Goal: Communication & Community: Answer question/provide support

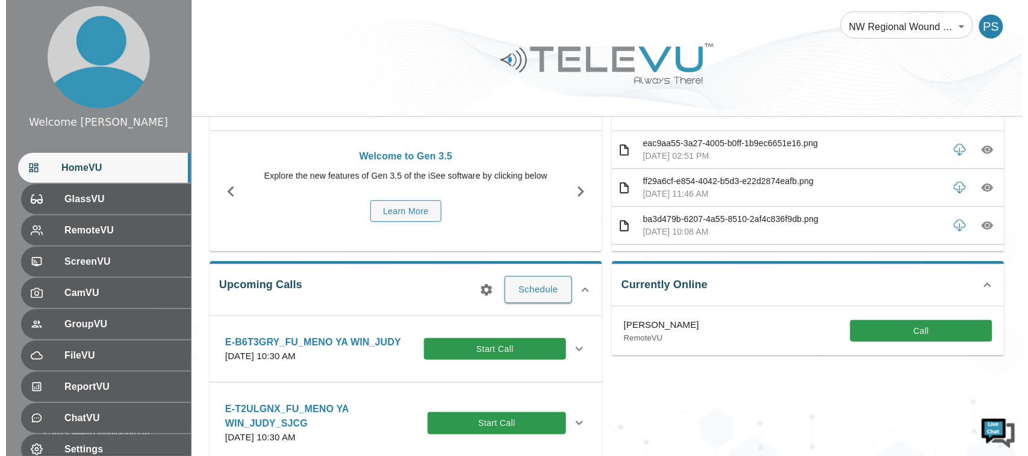
scroll to position [52, 0]
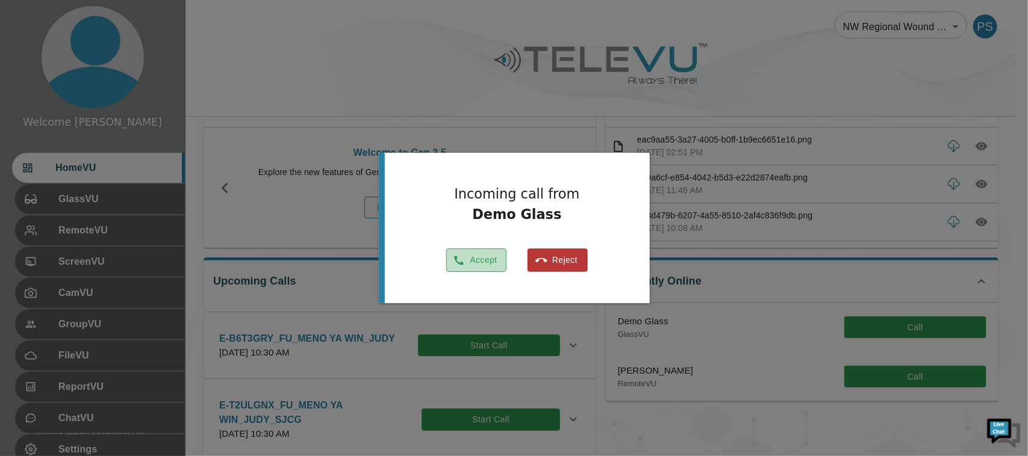
click at [474, 265] on button "Accept" at bounding box center [476, 260] width 60 height 23
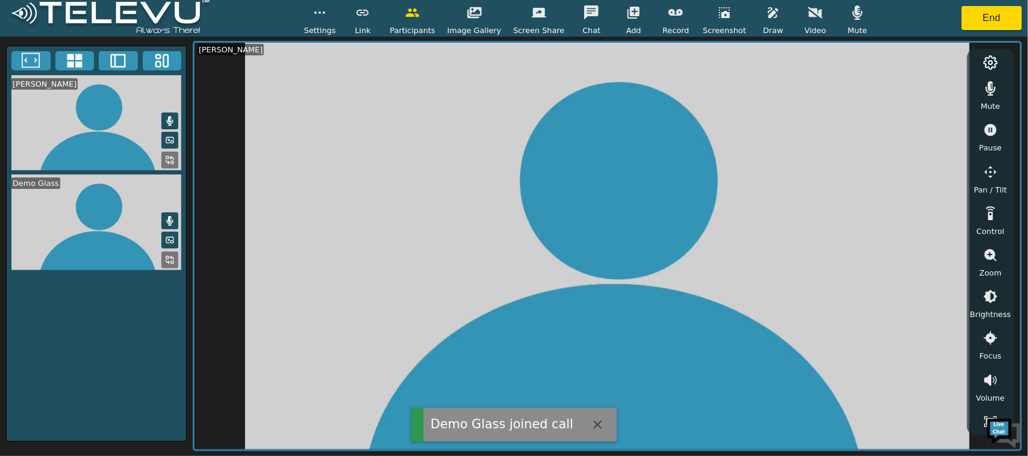
click at [848, 27] on span "Mute" at bounding box center [857, 30] width 19 height 11
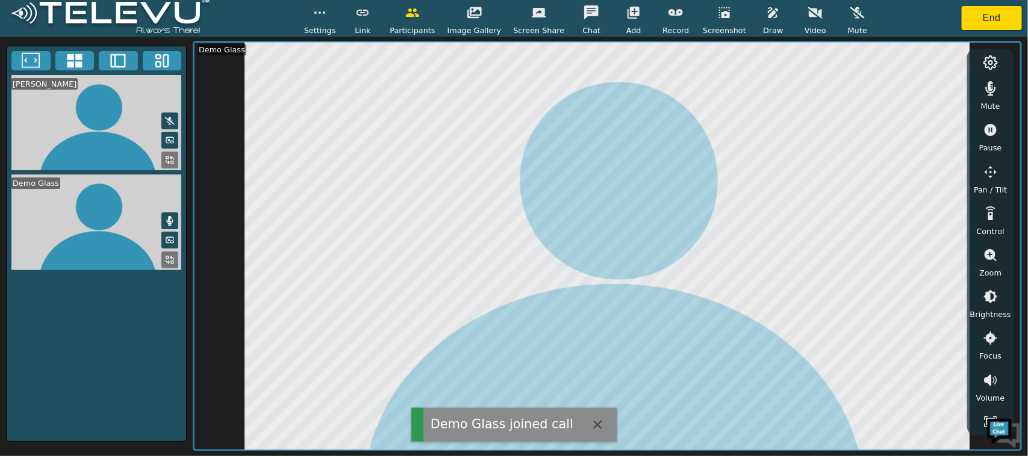
click at [991, 104] on span "Mute" at bounding box center [990, 106] width 19 height 11
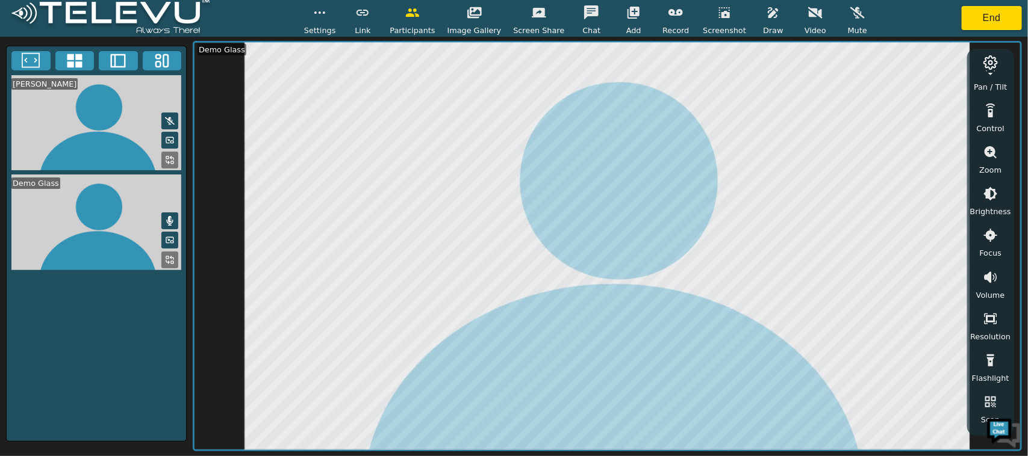
scroll to position [100, 0]
click at [766, 15] on icon "button" at bounding box center [773, 12] width 14 height 14
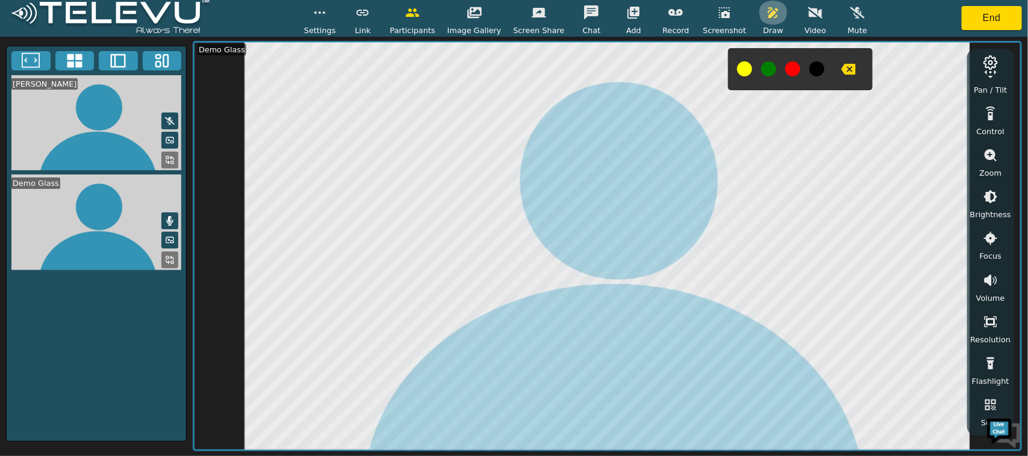
click at [768, 11] on icon "button" at bounding box center [773, 12] width 10 height 11
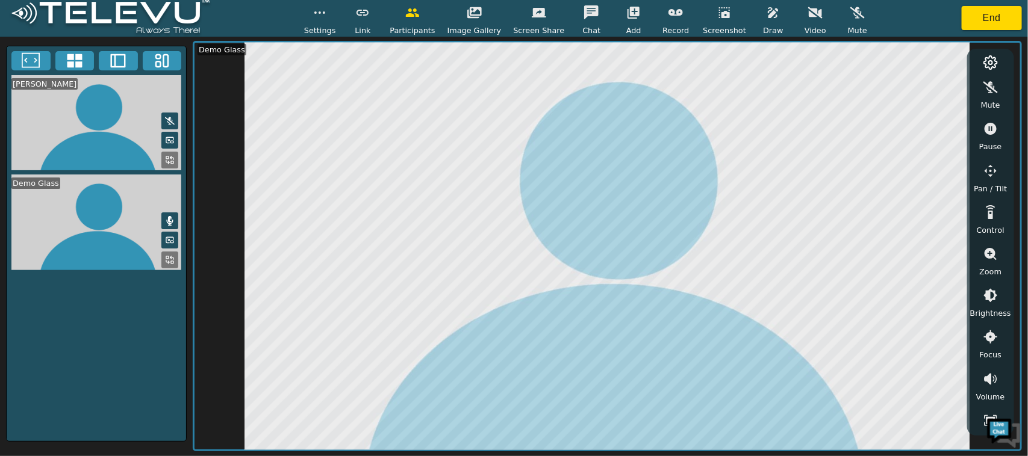
scroll to position [0, 0]
click at [992, 140] on button "button" at bounding box center [991, 130] width 30 height 24
click at [766, 13] on icon "button" at bounding box center [773, 12] width 14 height 14
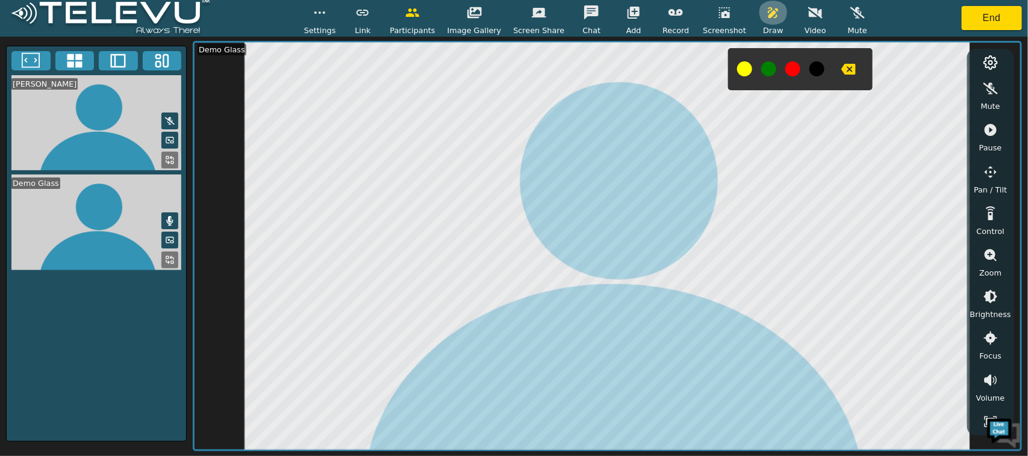
click at [766, 16] on icon "button" at bounding box center [773, 12] width 14 height 14
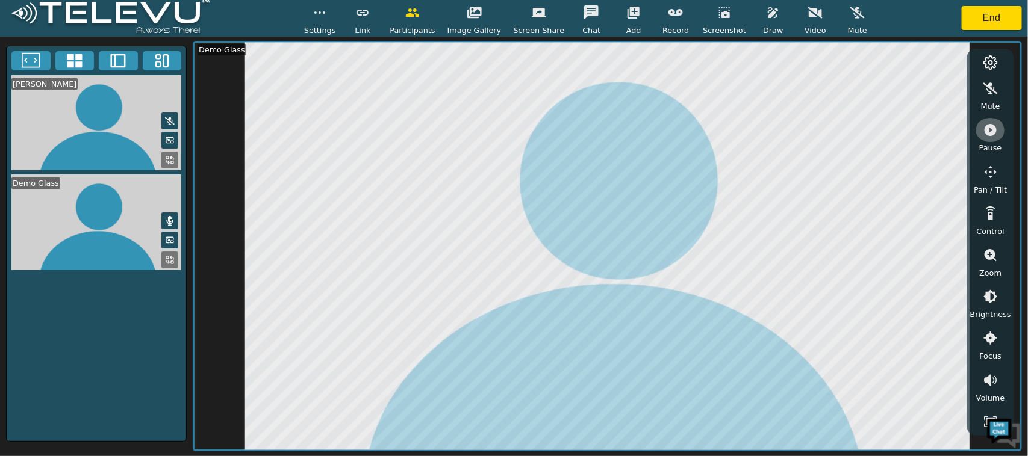
click at [998, 135] on button "button" at bounding box center [991, 130] width 30 height 24
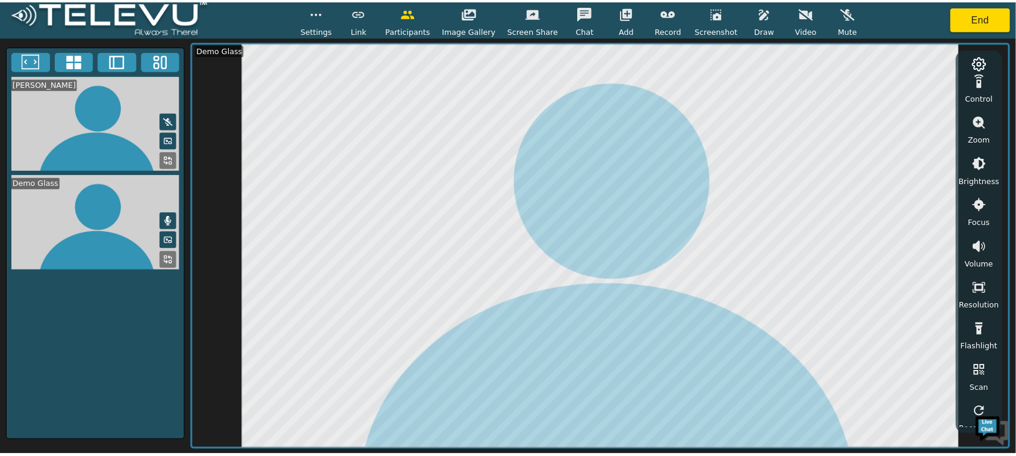
scroll to position [139, 0]
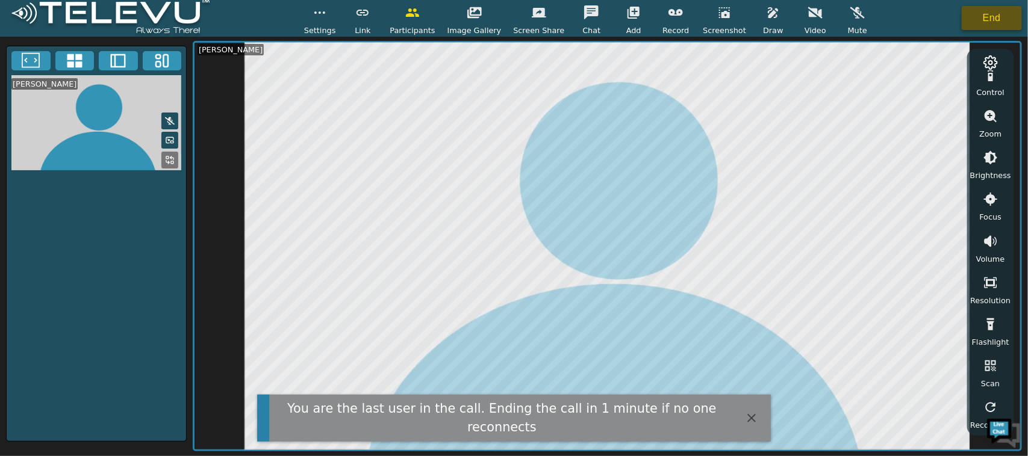
click at [979, 25] on button "End" at bounding box center [992, 18] width 60 height 24
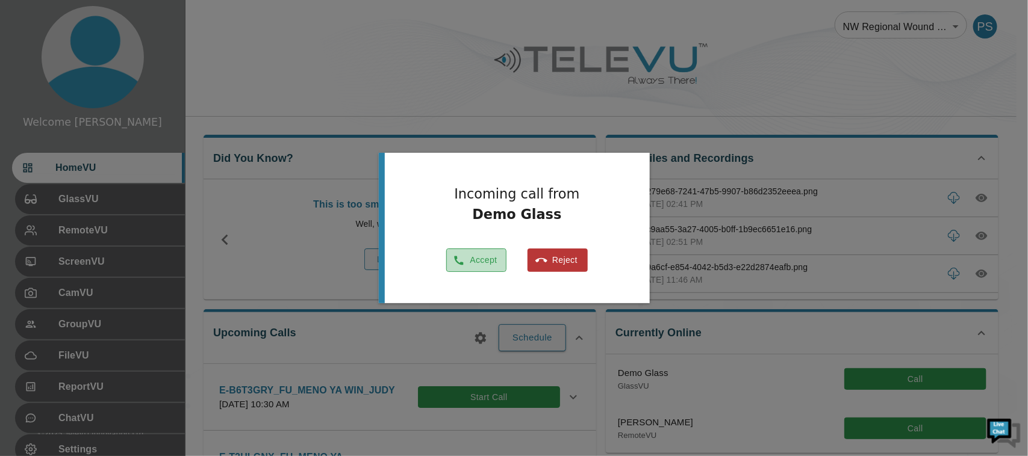
click at [474, 259] on button "Accept" at bounding box center [476, 260] width 60 height 23
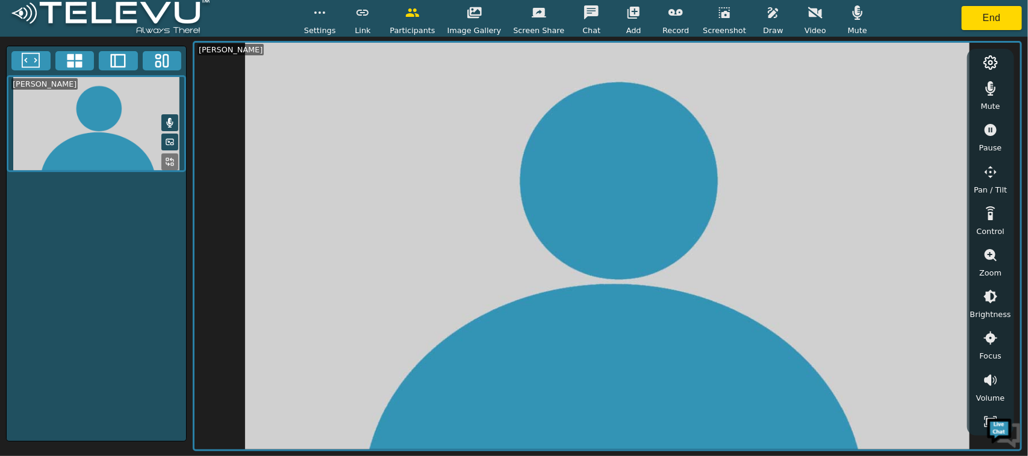
click at [842, 25] on div "Mute" at bounding box center [857, 19] width 30 height 36
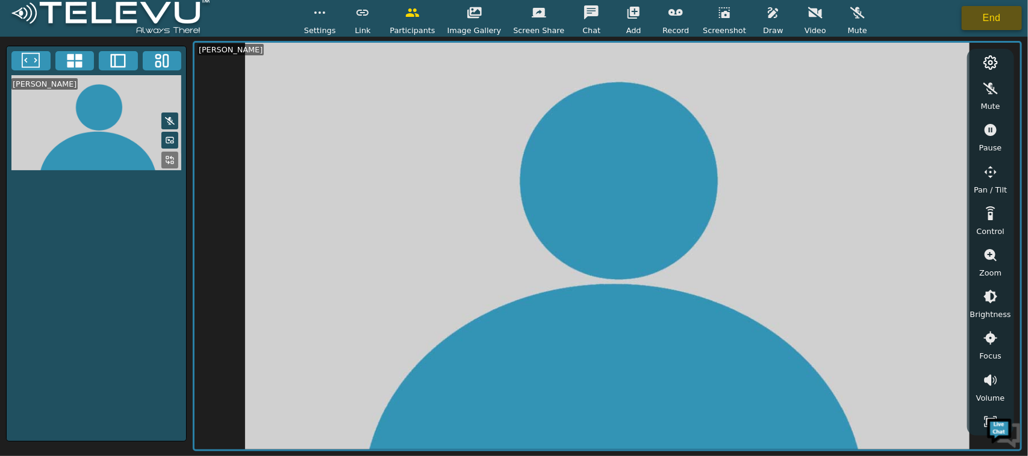
click at [992, 26] on button "End" at bounding box center [992, 18] width 60 height 24
